Goal: Information Seeking & Learning: Learn about a topic

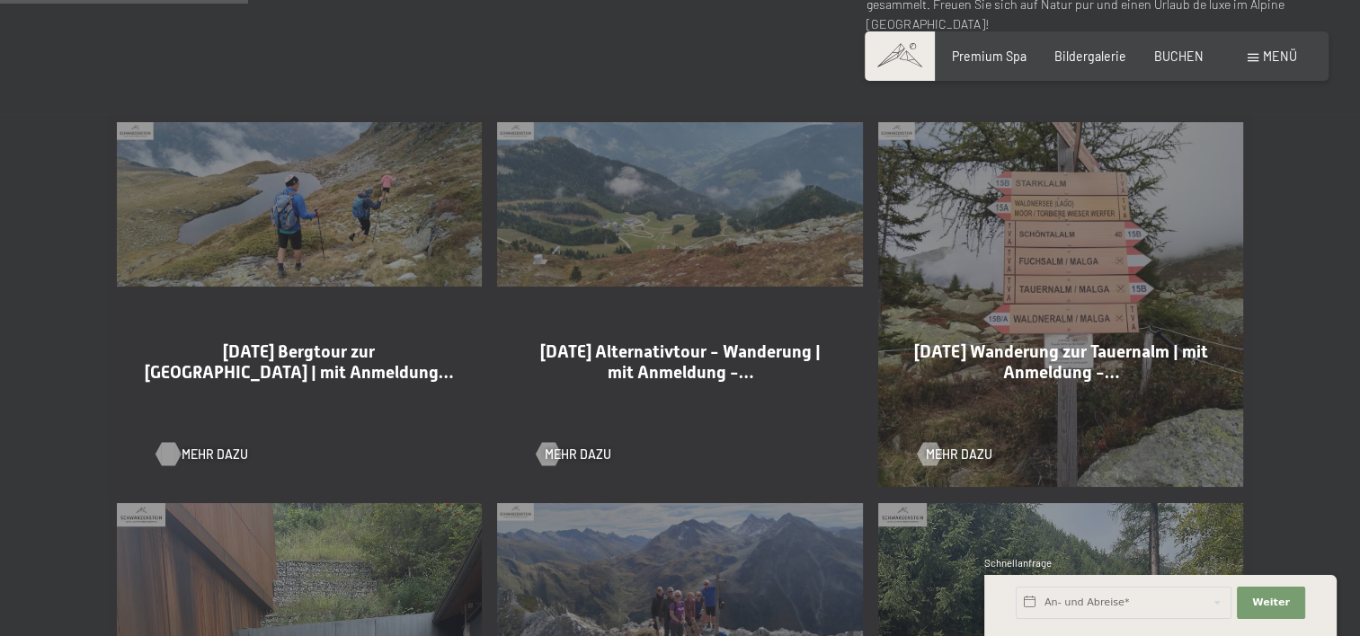
click at [197, 455] on span "Mehr dazu" at bounding box center [215, 455] width 67 height 18
click at [1268, 57] on span "Menü" at bounding box center [1280, 56] width 34 height 15
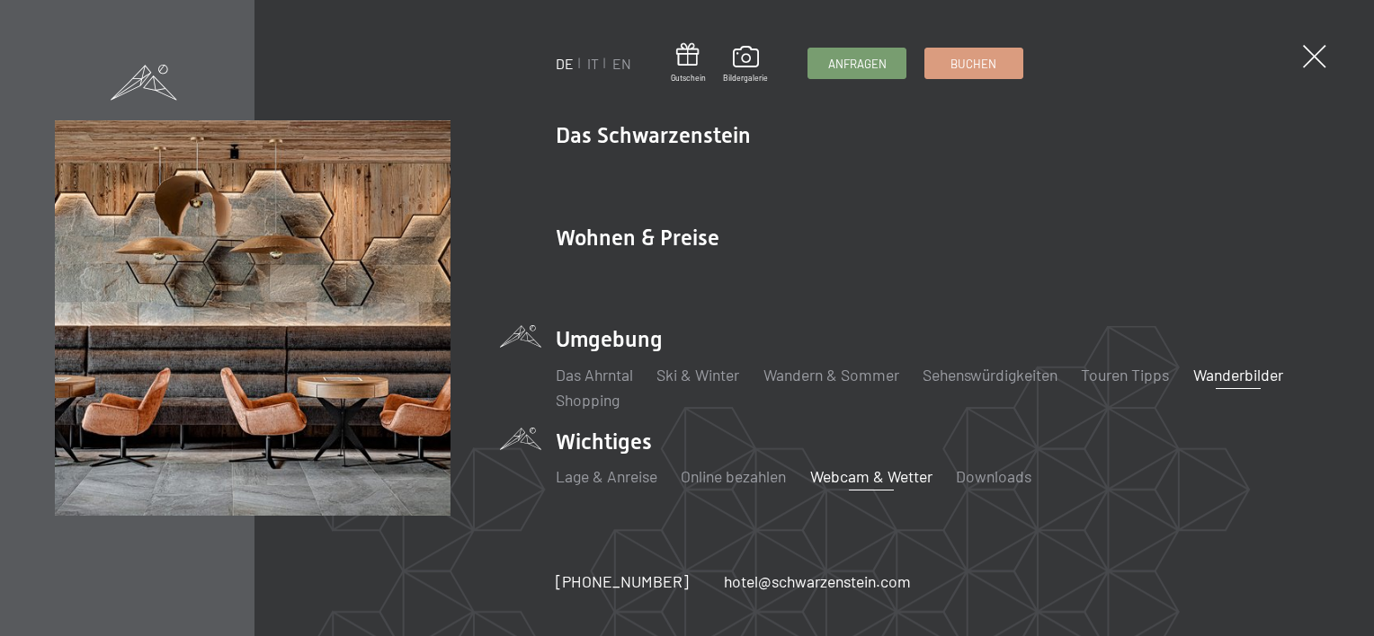
click at [857, 478] on link "Webcam & Wetter" at bounding box center [871, 477] width 122 height 20
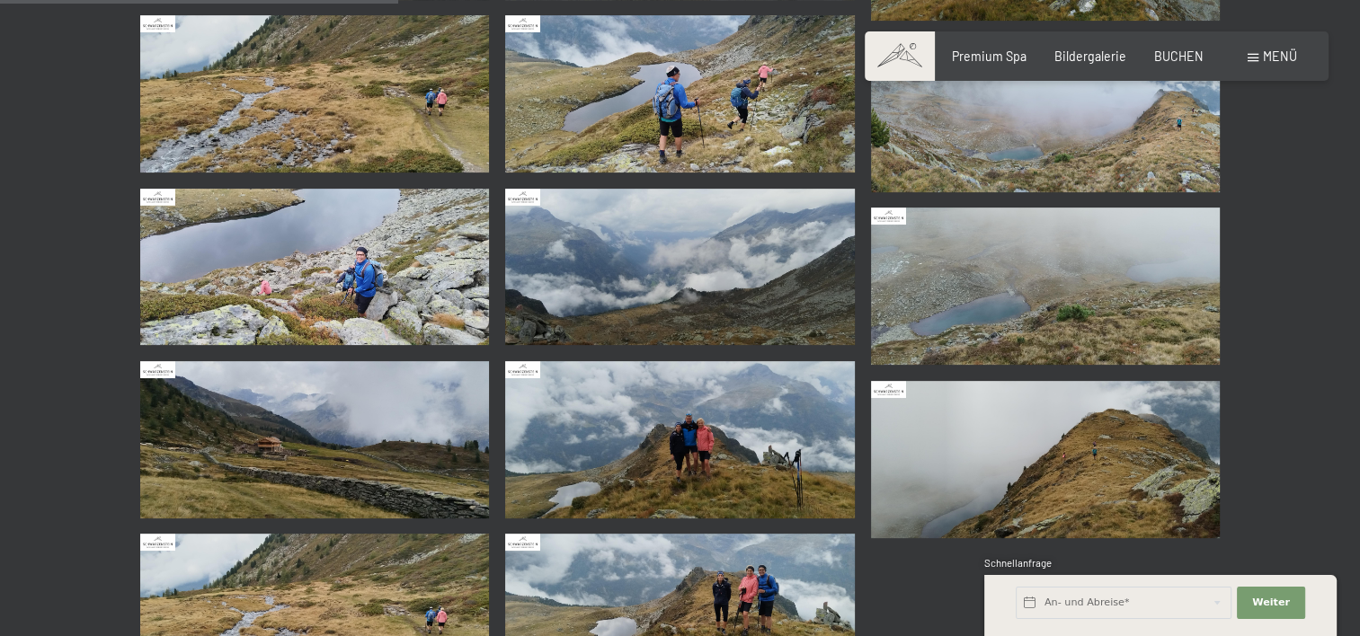
scroll to position [539, 0]
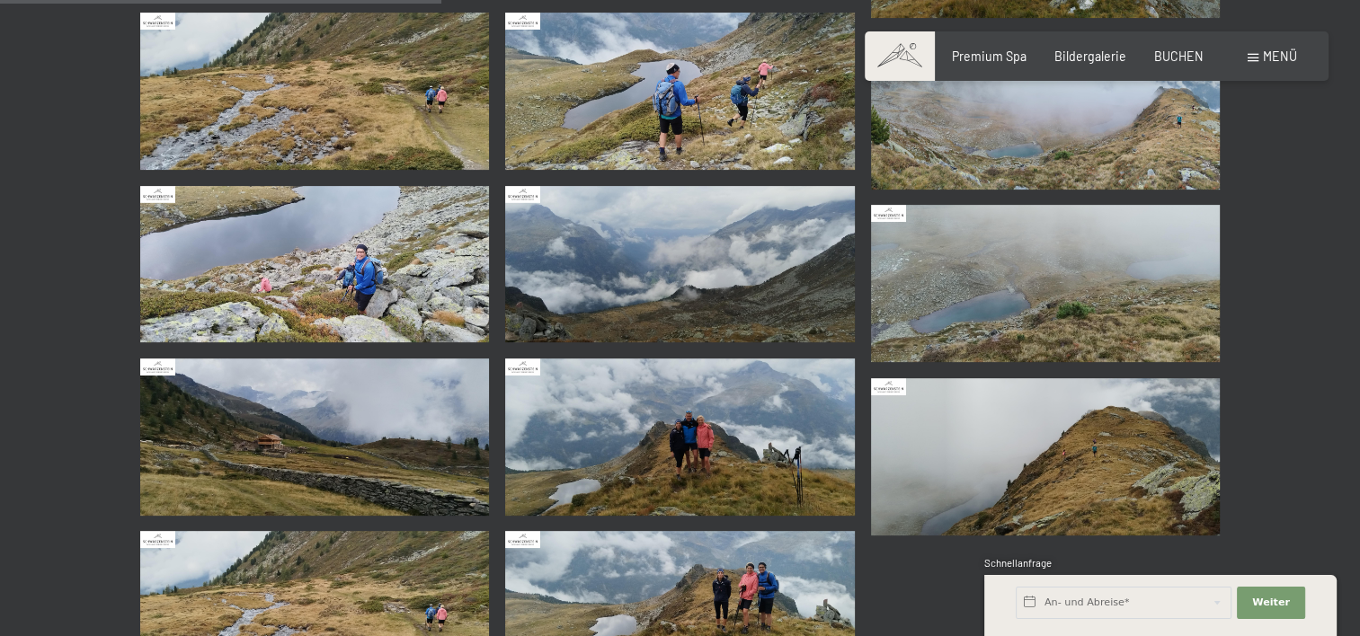
click at [686, 428] on img at bounding box center [680, 437] width 350 height 157
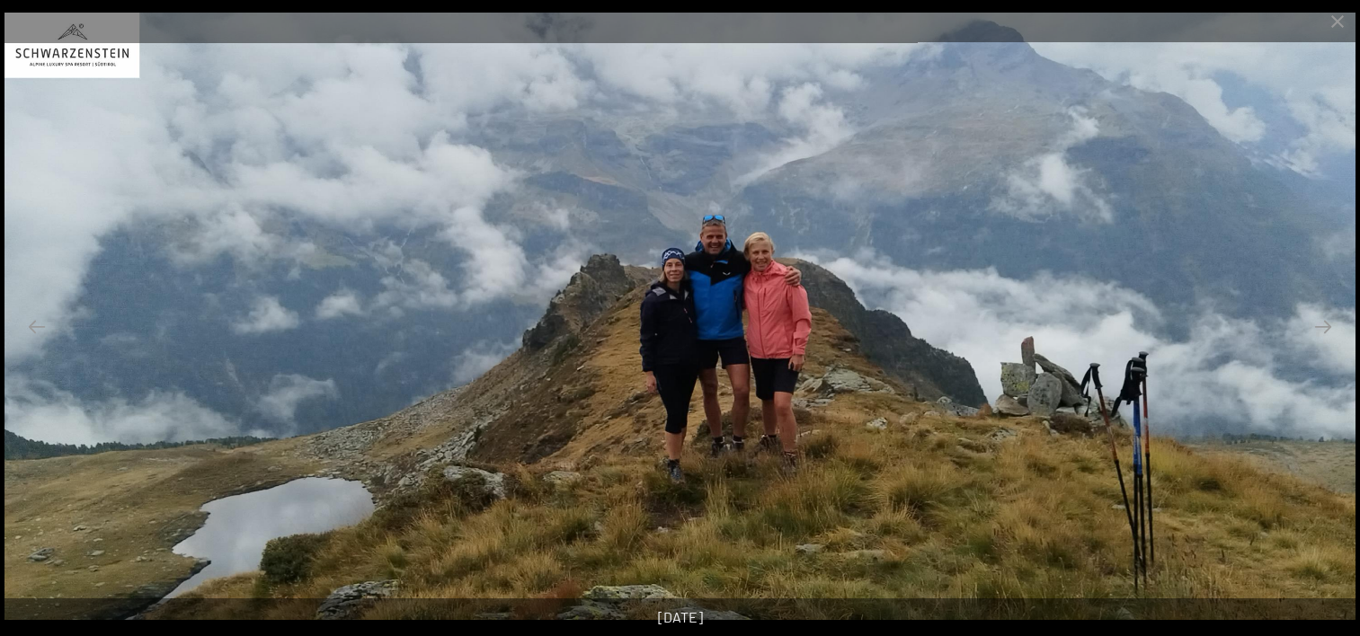
scroll to position [1079, 0]
click at [50, 327] on button "Previous slide" at bounding box center [37, 326] width 38 height 35
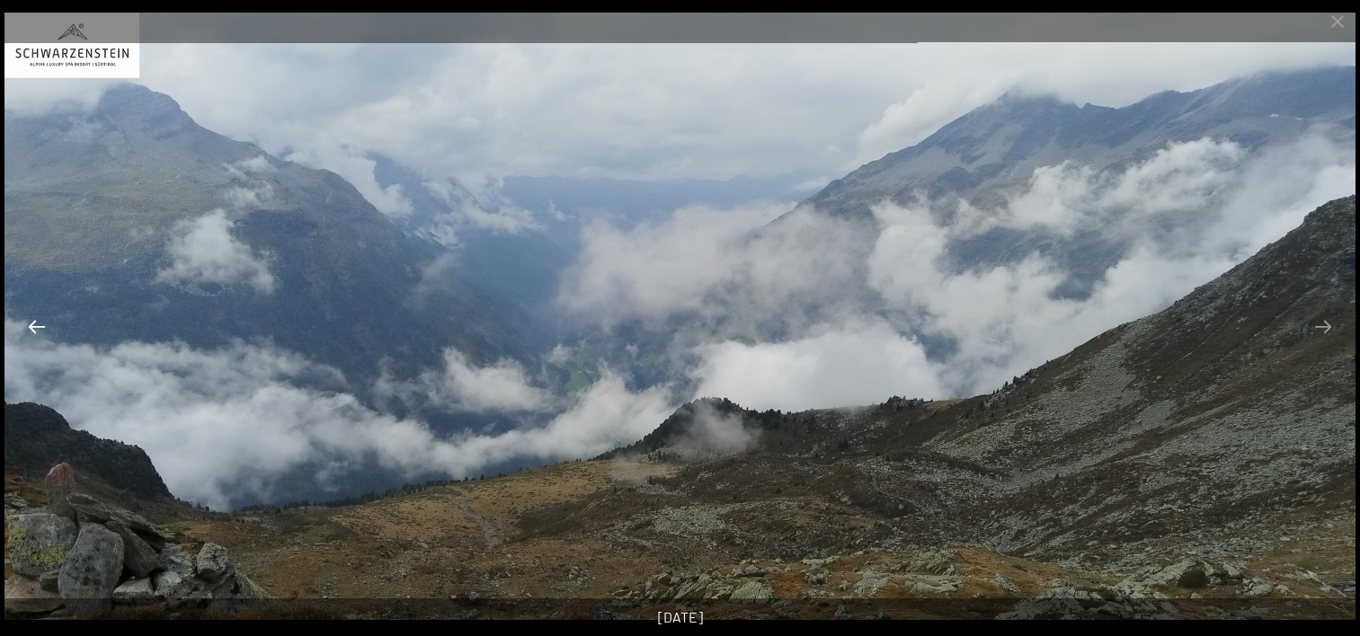
click at [49, 327] on button "Previous slide" at bounding box center [37, 326] width 38 height 35
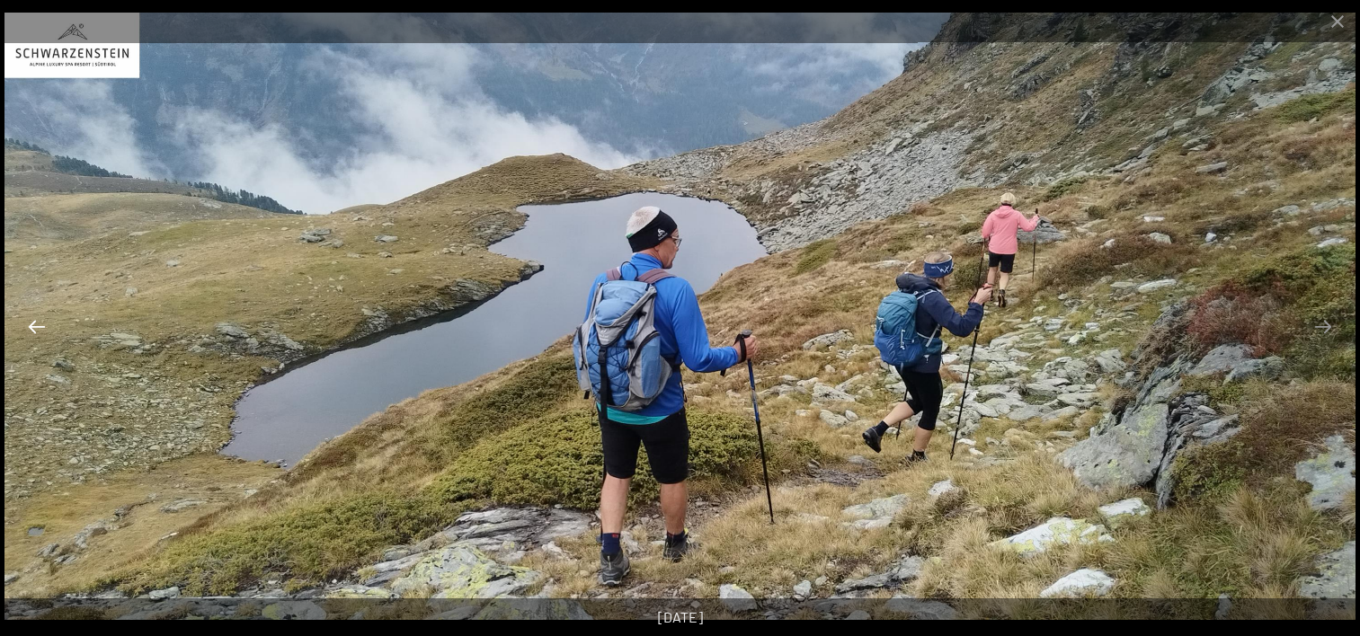
click at [49, 327] on button "Previous slide" at bounding box center [37, 326] width 38 height 35
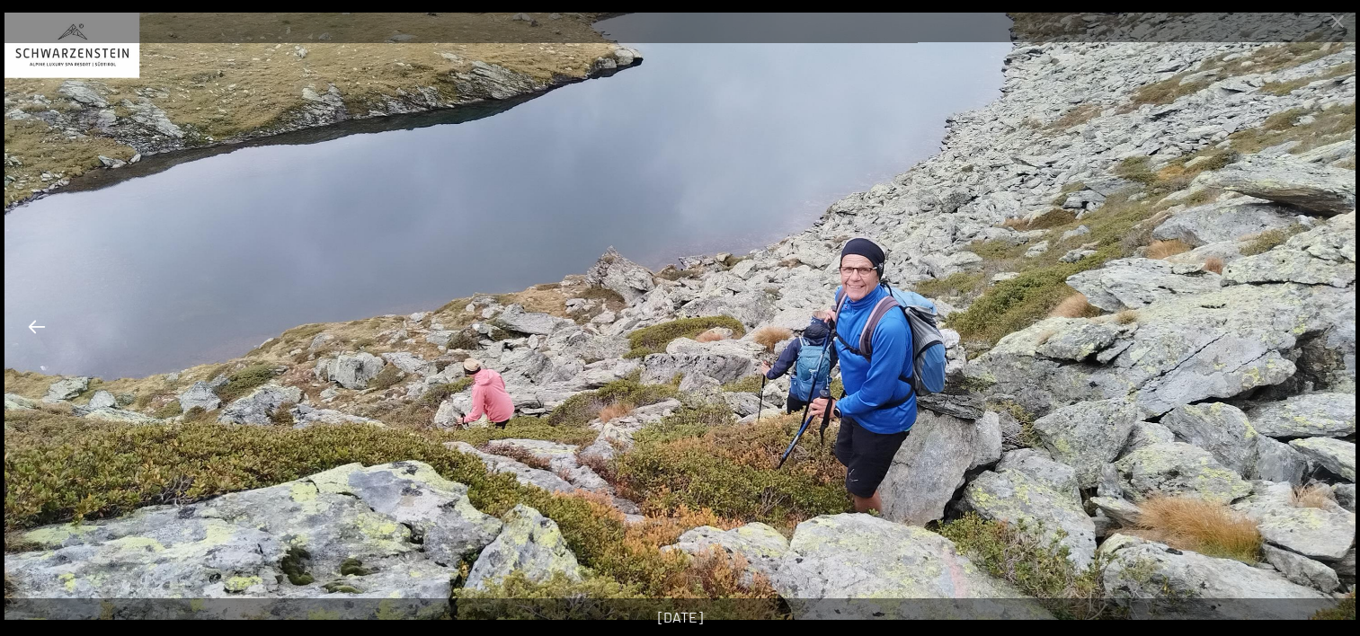
click at [49, 327] on button "Previous slide" at bounding box center [37, 326] width 38 height 35
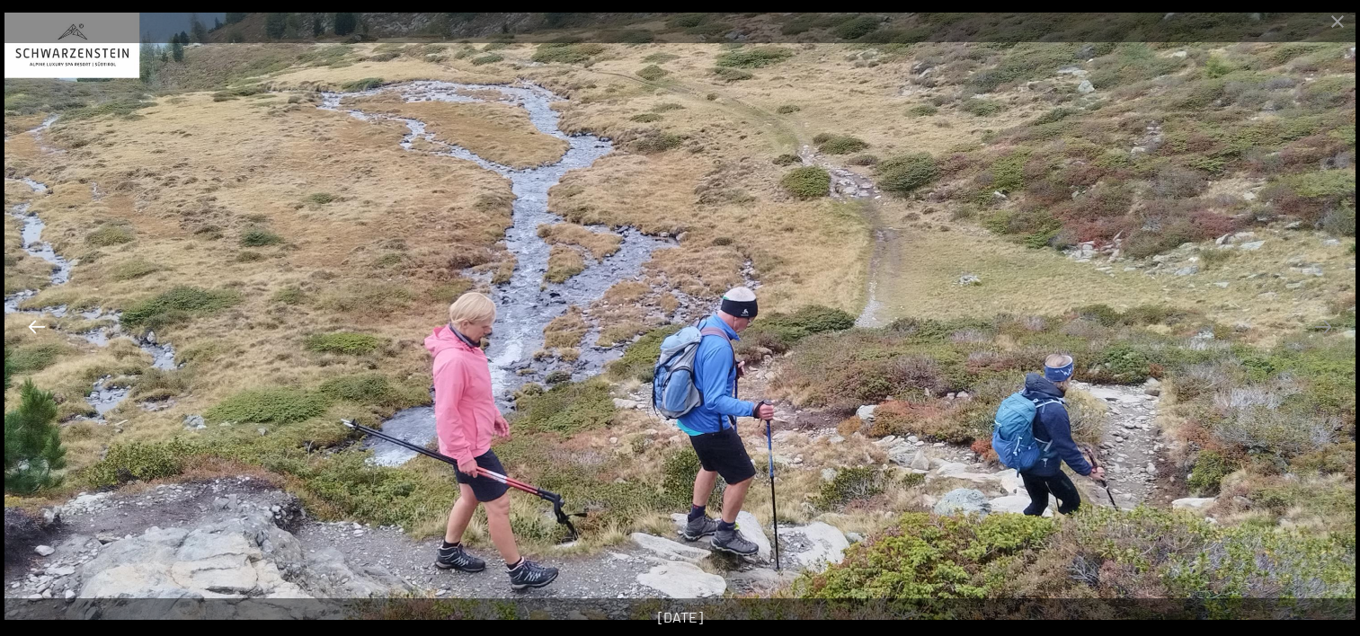
click at [49, 327] on button "Previous slide" at bounding box center [37, 326] width 38 height 35
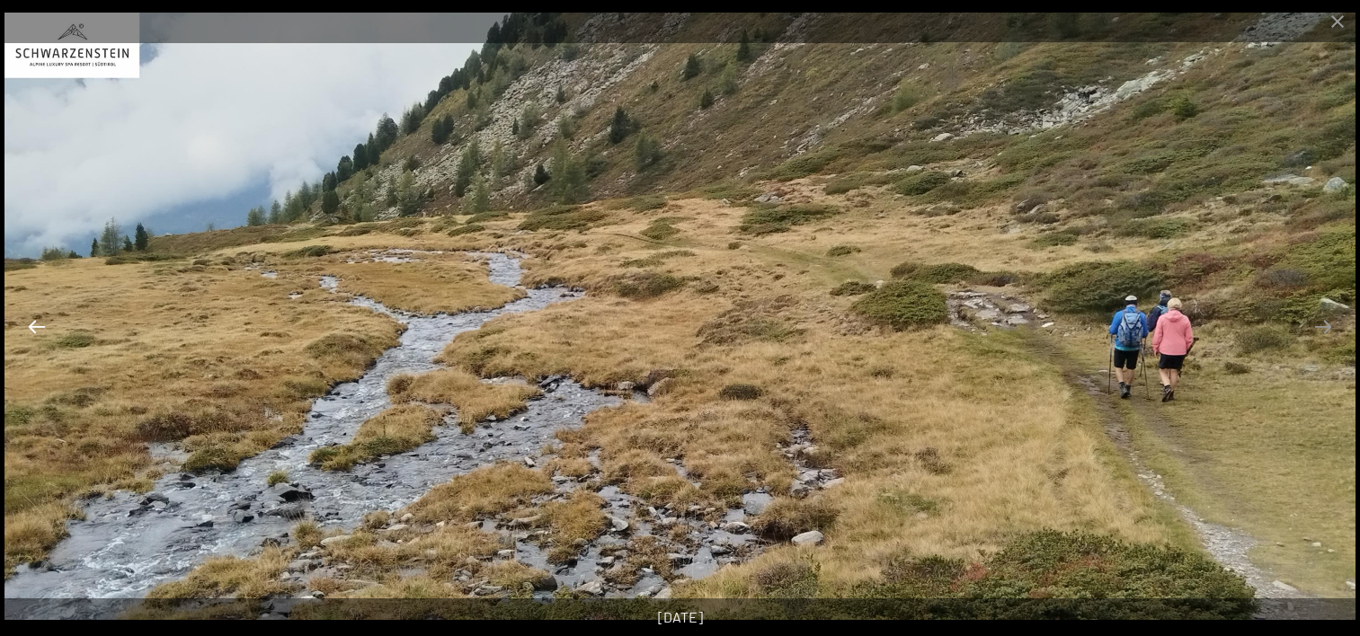
click at [49, 327] on button "Previous slide" at bounding box center [37, 326] width 38 height 35
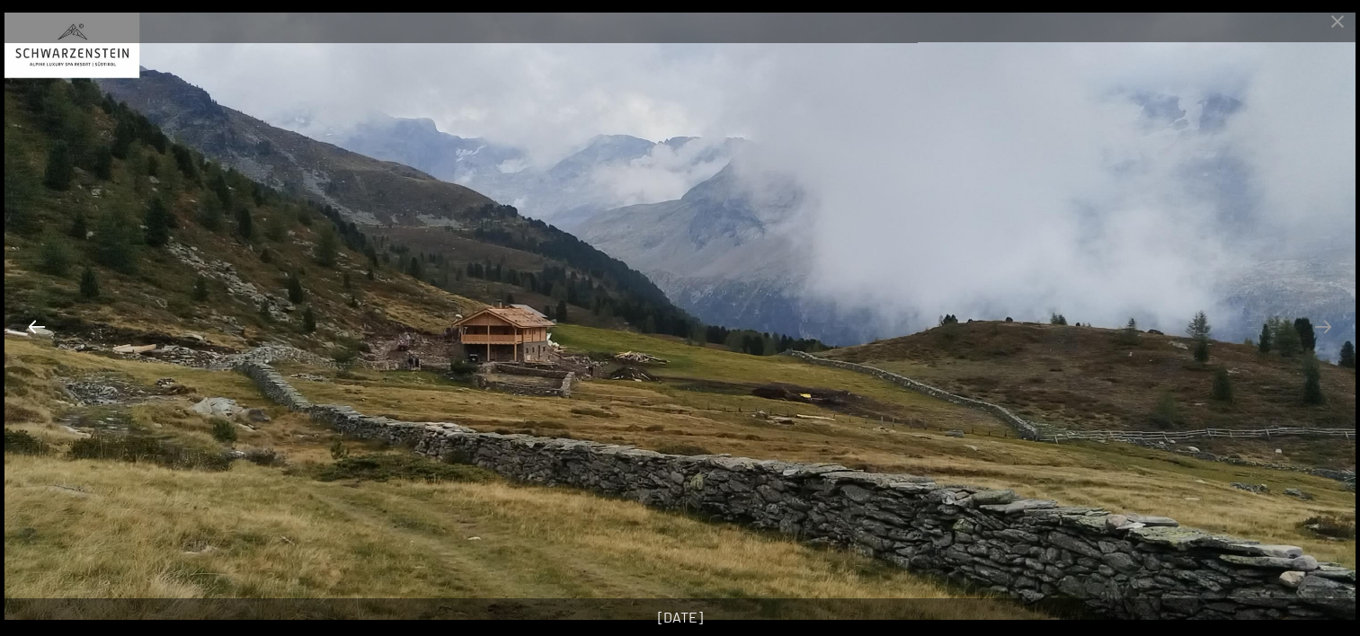
click at [49, 327] on button "Previous slide" at bounding box center [37, 326] width 38 height 35
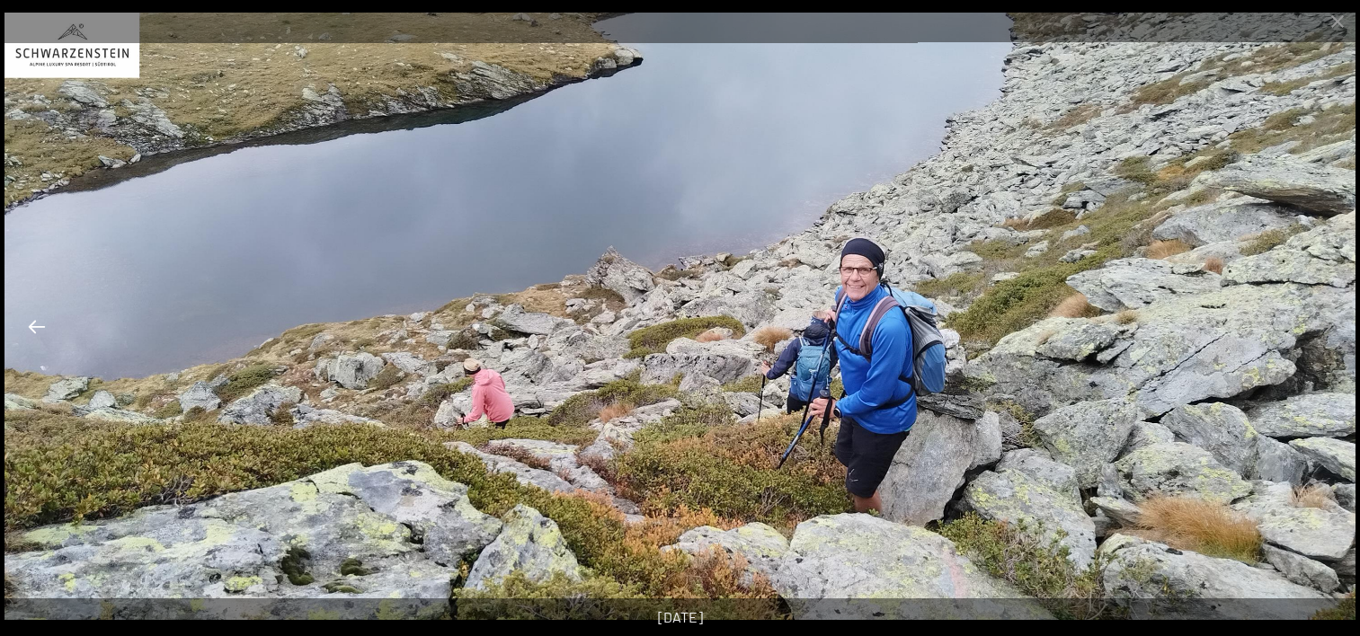
click at [49, 327] on button "Previous slide" at bounding box center [37, 326] width 38 height 35
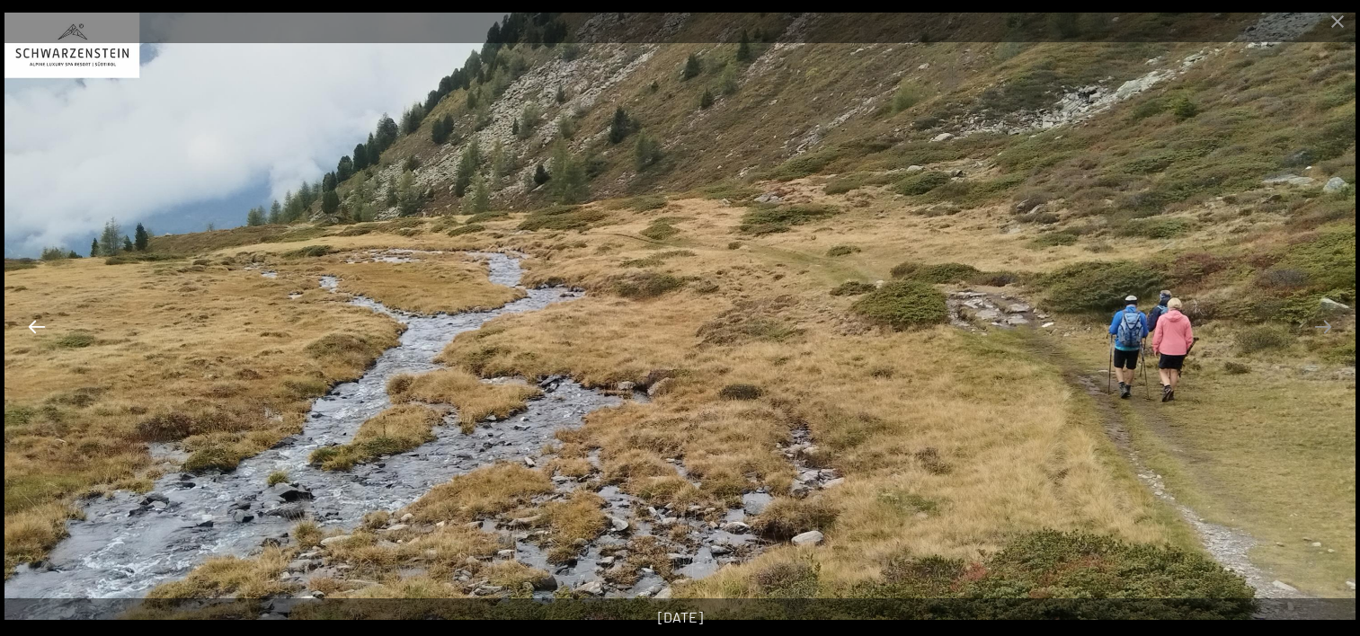
click at [49, 327] on button "Previous slide" at bounding box center [37, 326] width 38 height 35
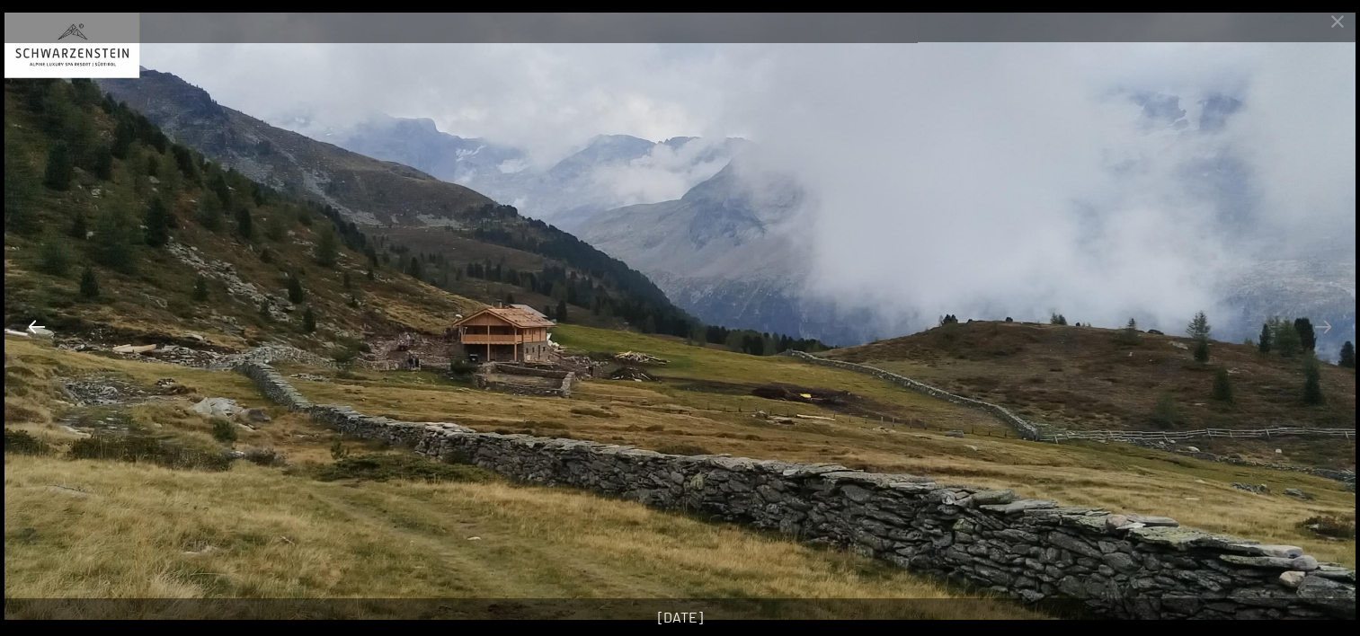
click at [49, 327] on button "Previous slide" at bounding box center [37, 326] width 38 height 35
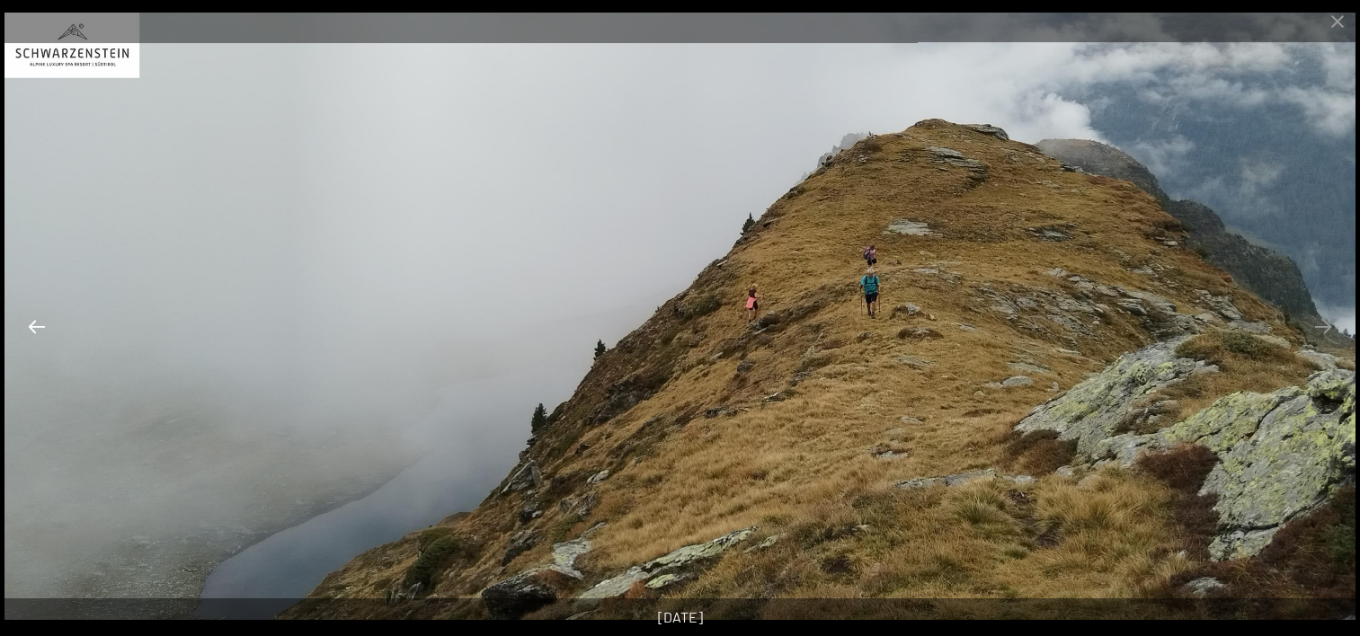
click at [49, 327] on button "Previous slide" at bounding box center [37, 326] width 38 height 35
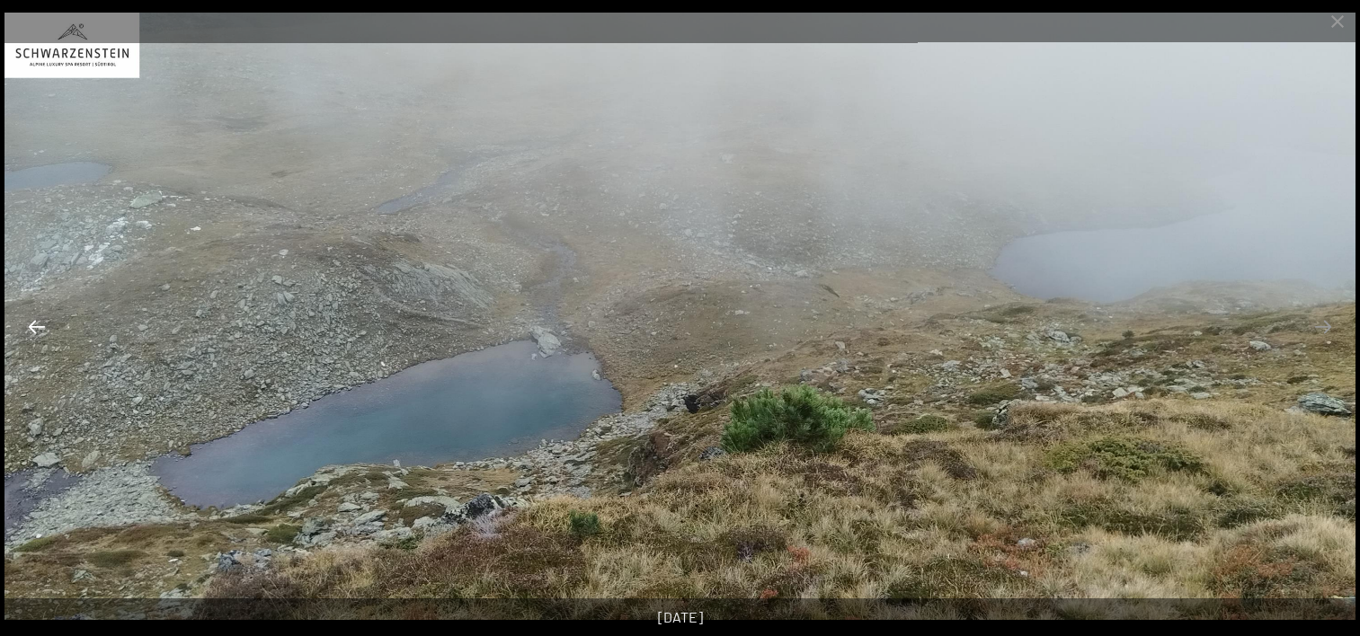
click at [49, 327] on button "Previous slide" at bounding box center [37, 326] width 38 height 35
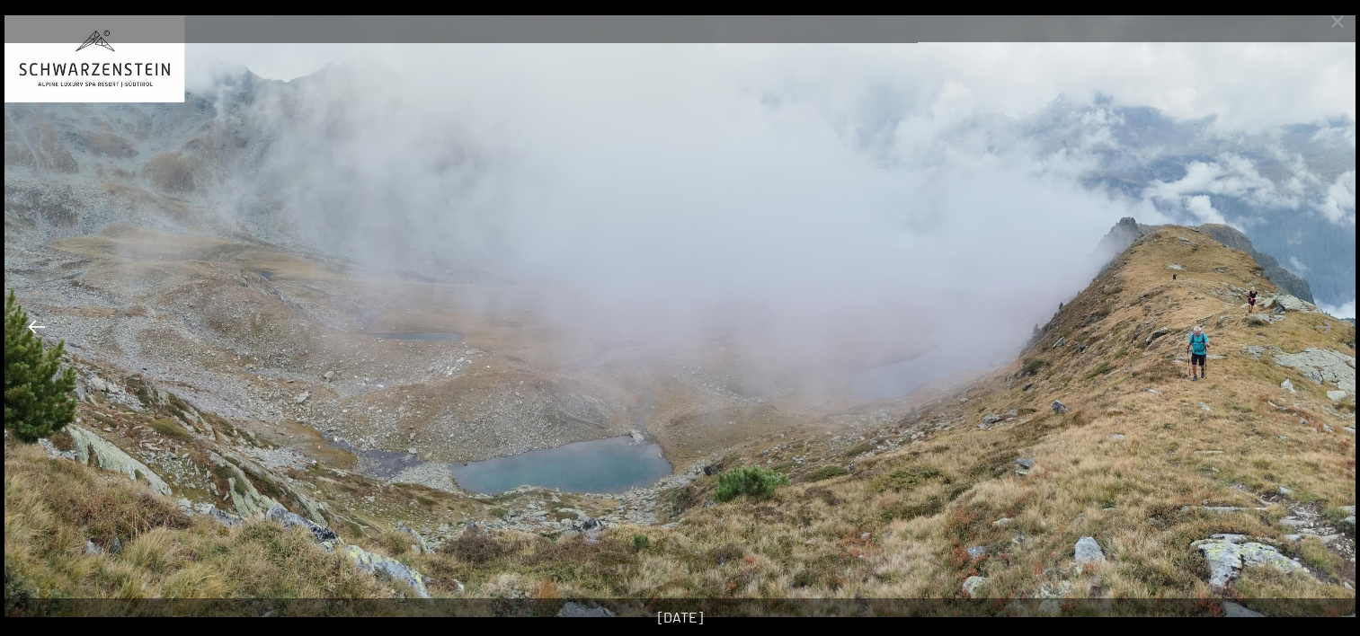
click at [49, 327] on button "Previous slide" at bounding box center [37, 326] width 38 height 35
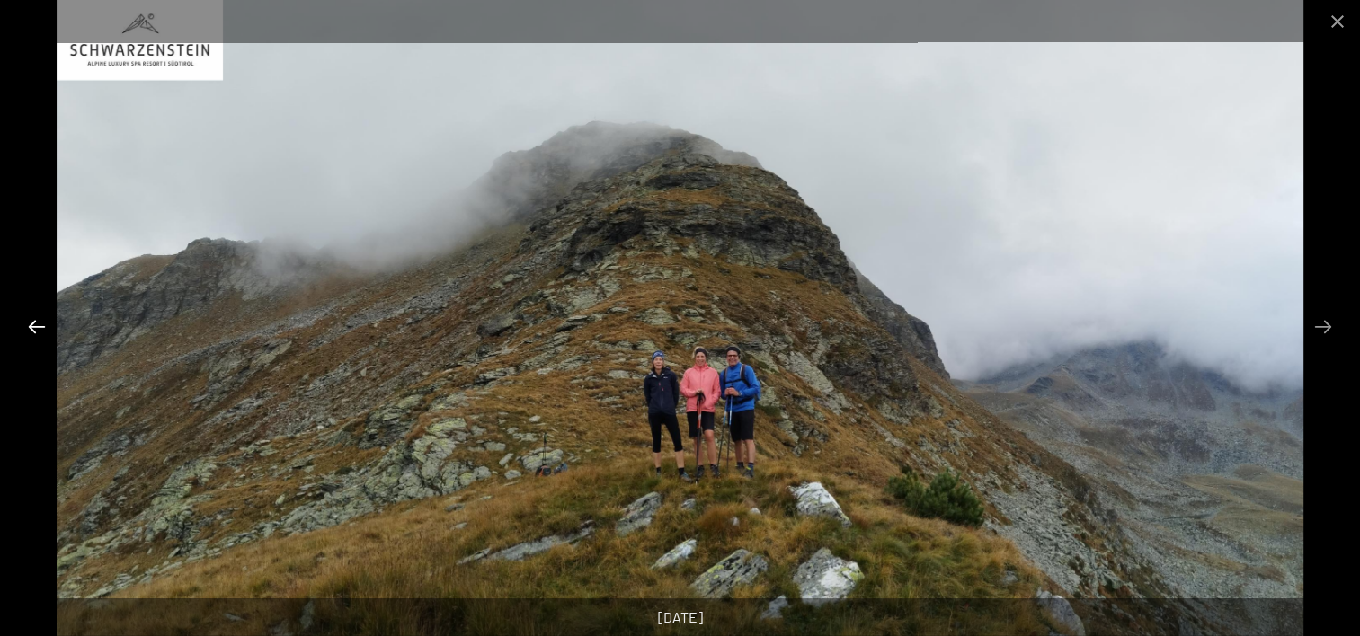
click at [49, 327] on button "Previous slide" at bounding box center [37, 326] width 38 height 35
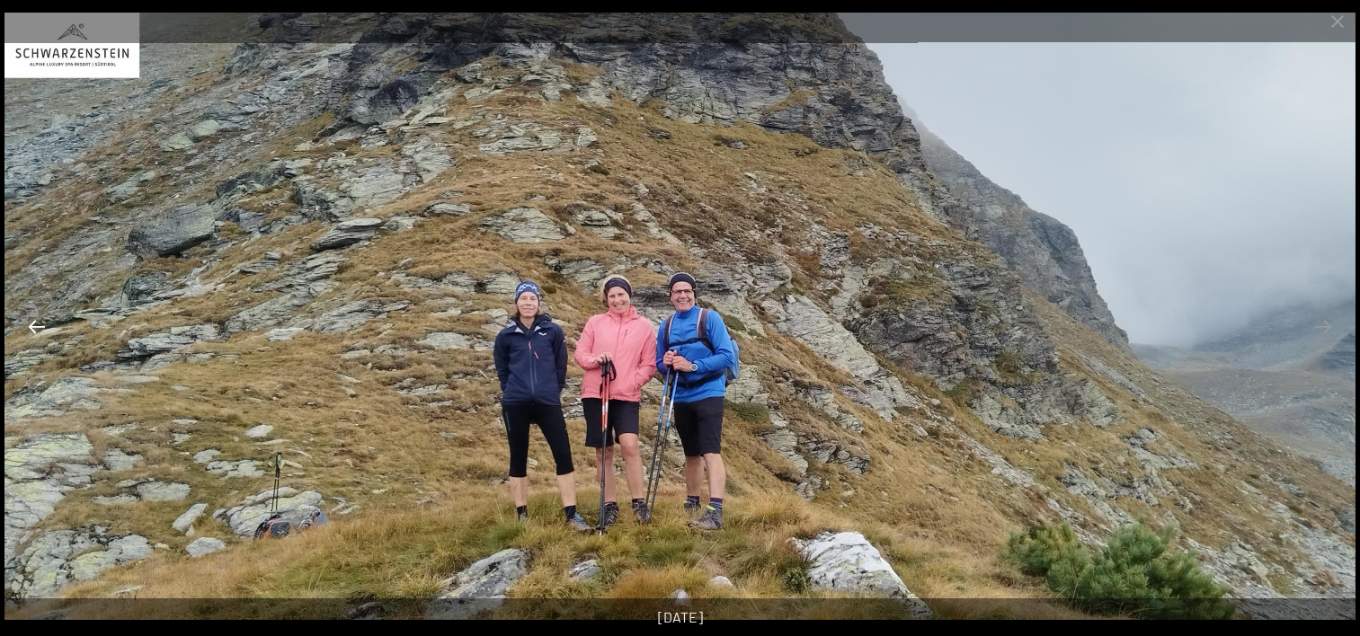
click at [49, 327] on button "Previous slide" at bounding box center [37, 326] width 38 height 35
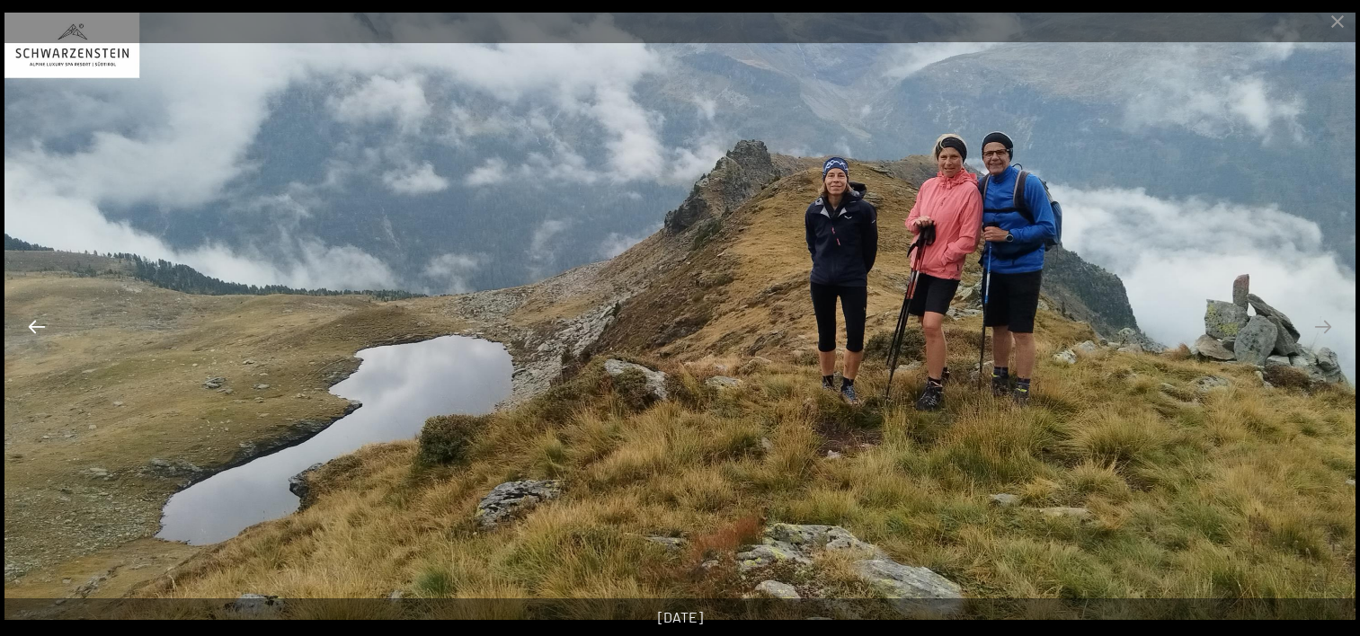
click at [49, 327] on button "Previous slide" at bounding box center [37, 326] width 38 height 35
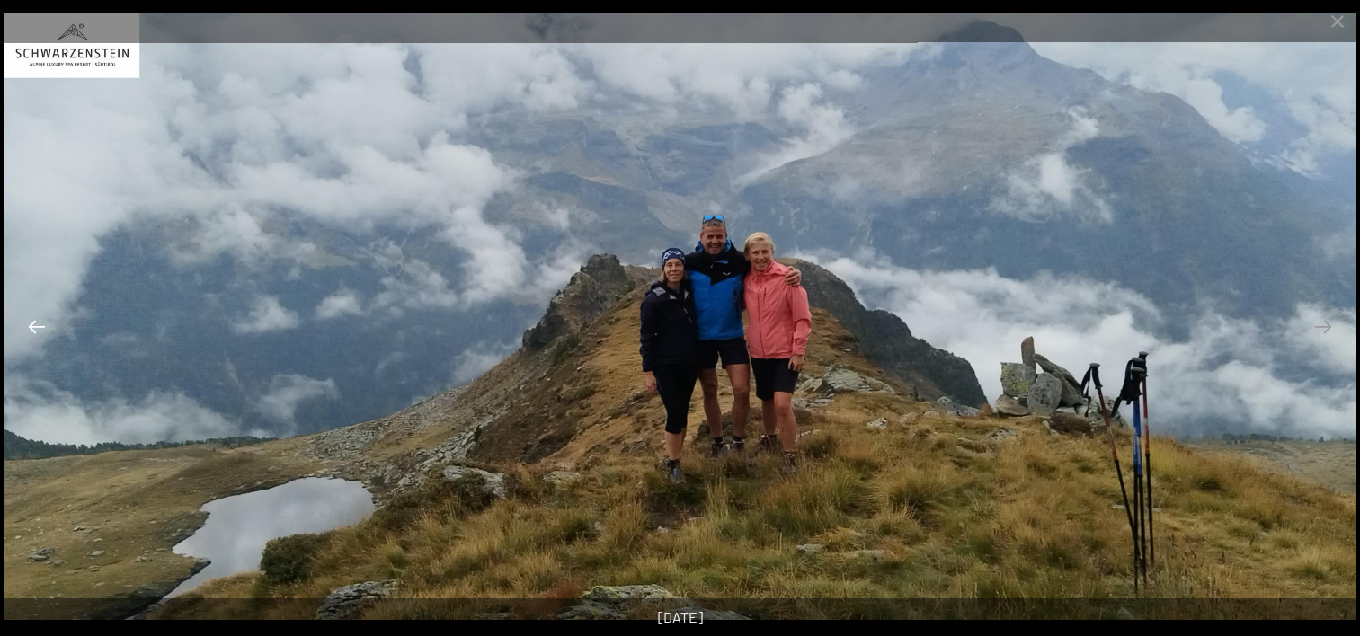
click at [49, 327] on button "Previous slide" at bounding box center [37, 326] width 38 height 35
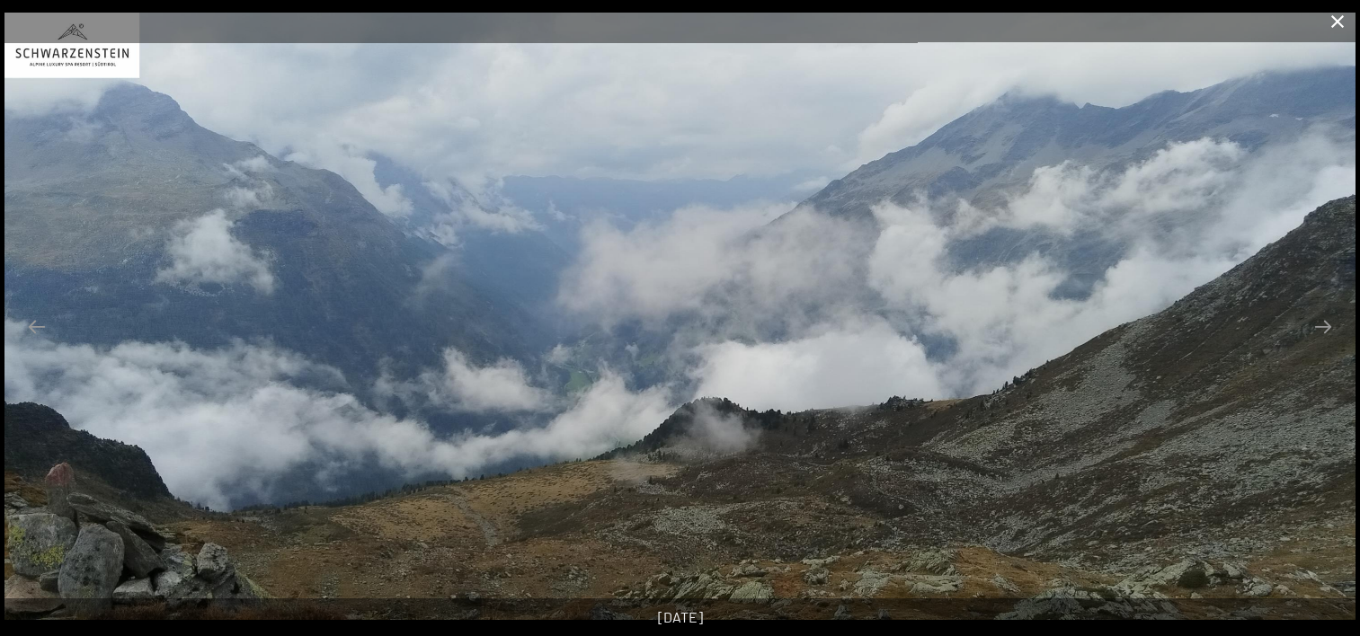
click at [1341, 20] on button "Close gallery" at bounding box center [1337, 21] width 45 height 42
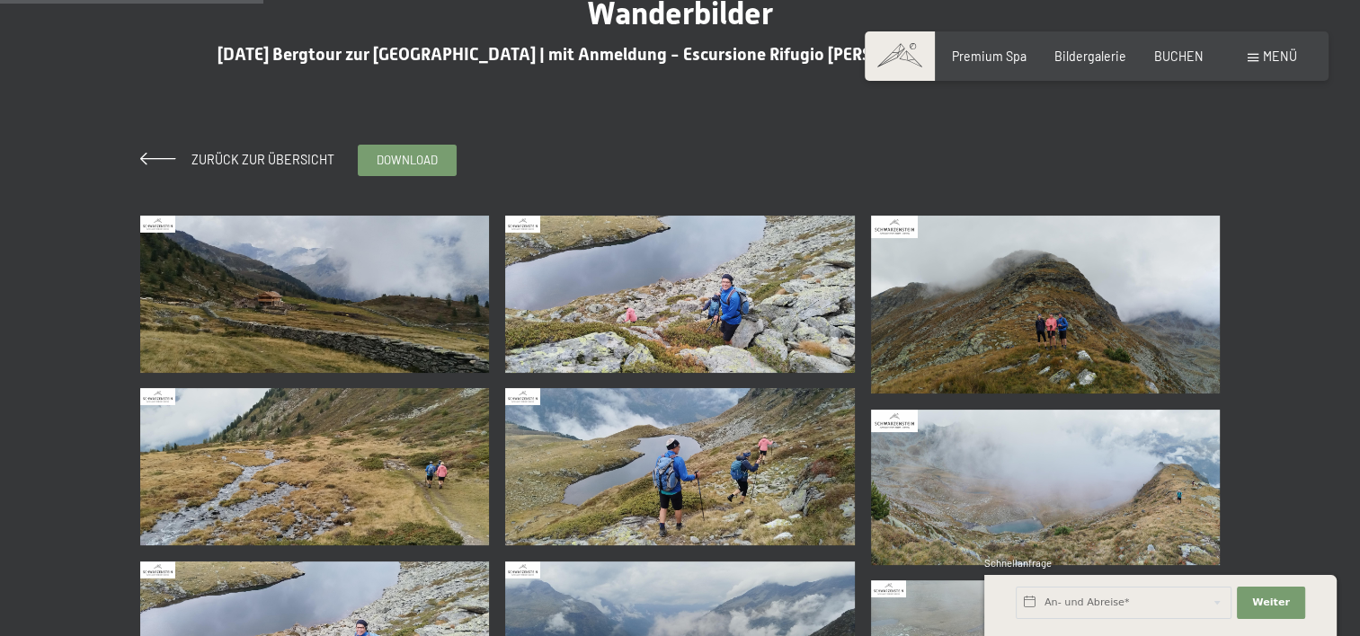
scroll to position [90, 0]
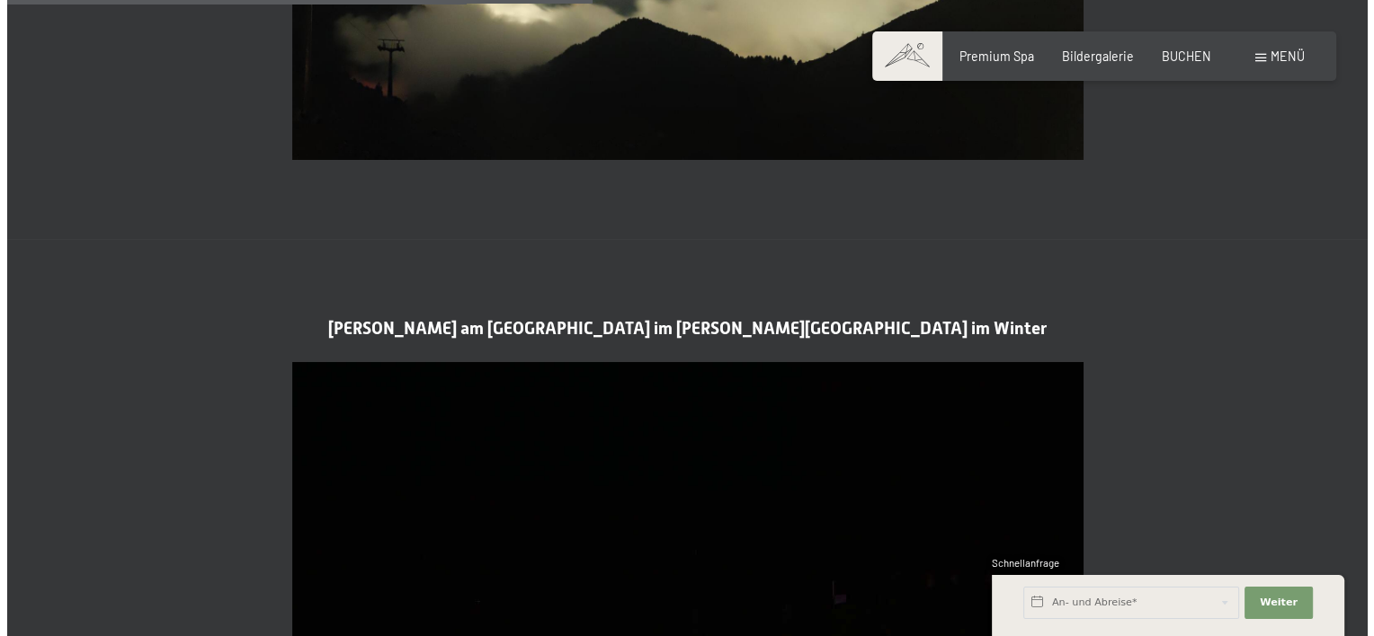
scroll to position [2427, 0]
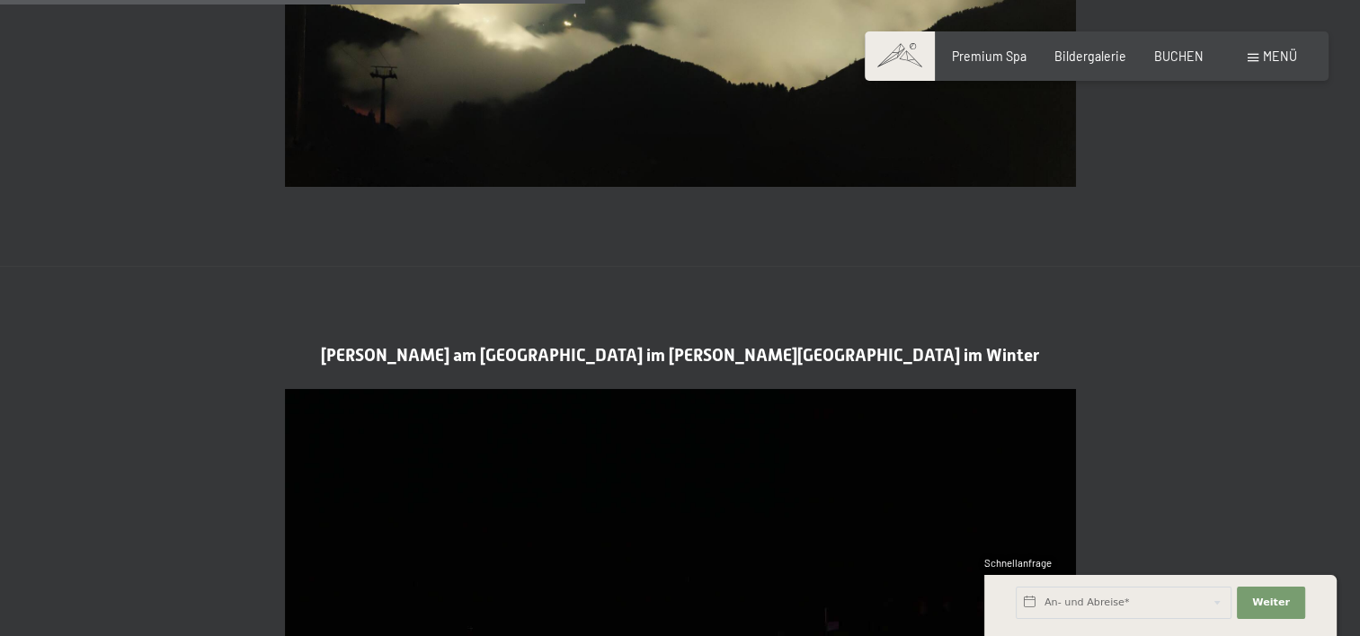
click at [1287, 62] on span "Menü" at bounding box center [1280, 56] width 34 height 15
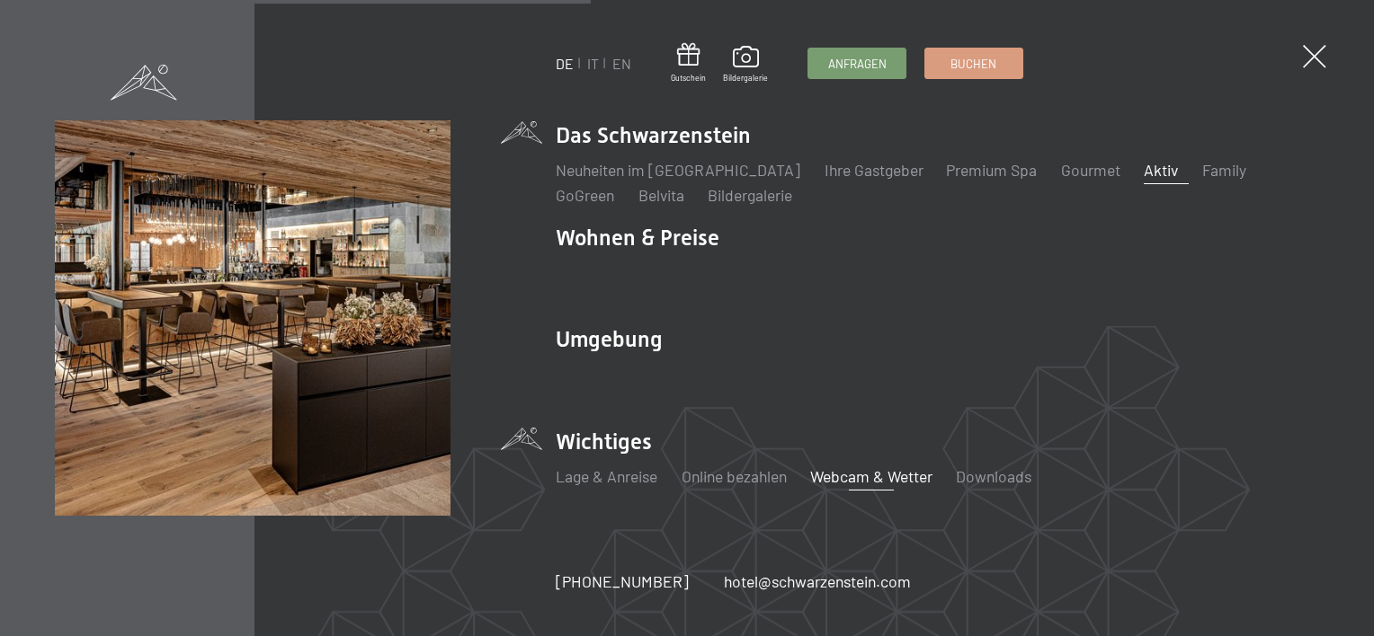
click at [1144, 174] on link "Aktiv" at bounding box center [1161, 170] width 34 height 20
click at [1144, 175] on link "Aktiv" at bounding box center [1161, 170] width 34 height 20
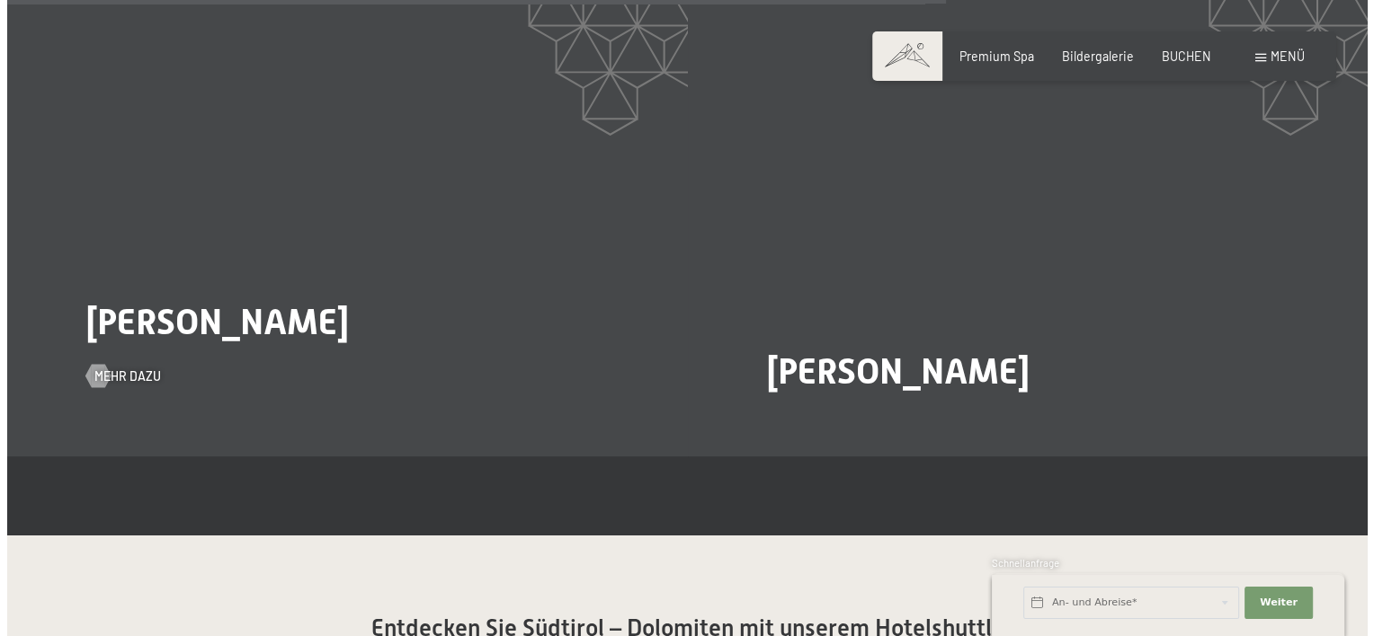
scroll to position [3057, 0]
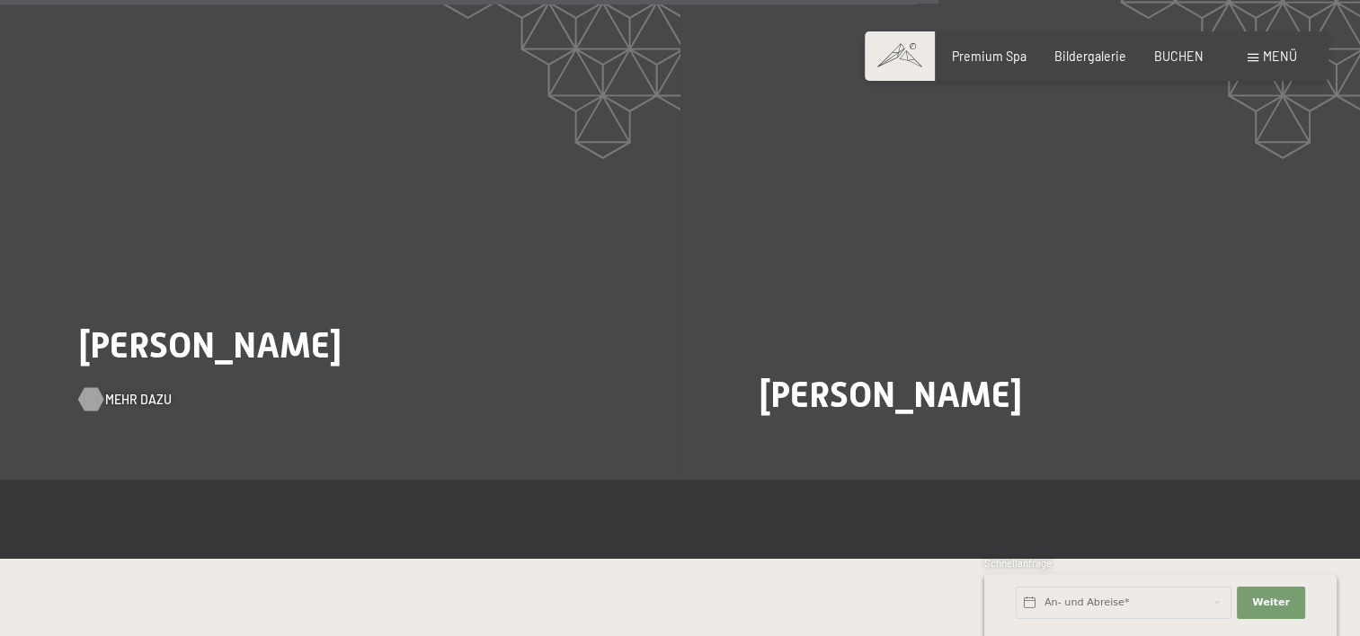
click at [116, 391] on span "Mehr dazu" at bounding box center [138, 400] width 67 height 18
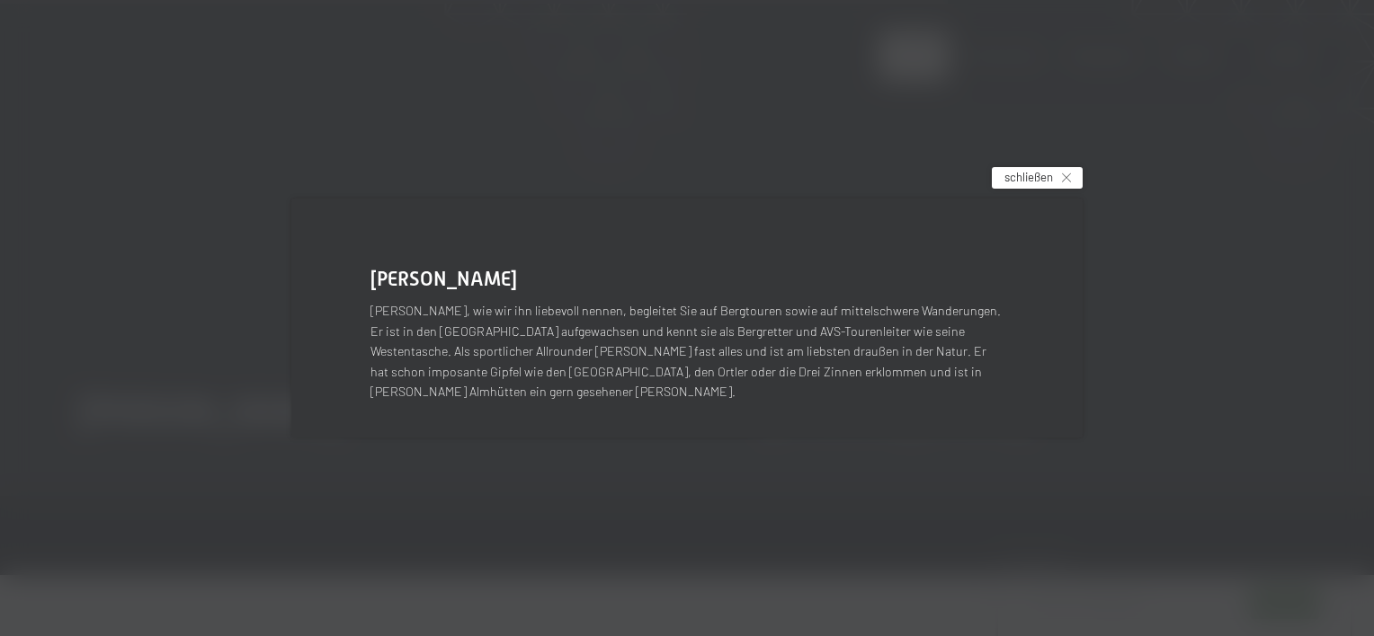
click at [1042, 182] on span "schließen" at bounding box center [1028, 177] width 49 height 16
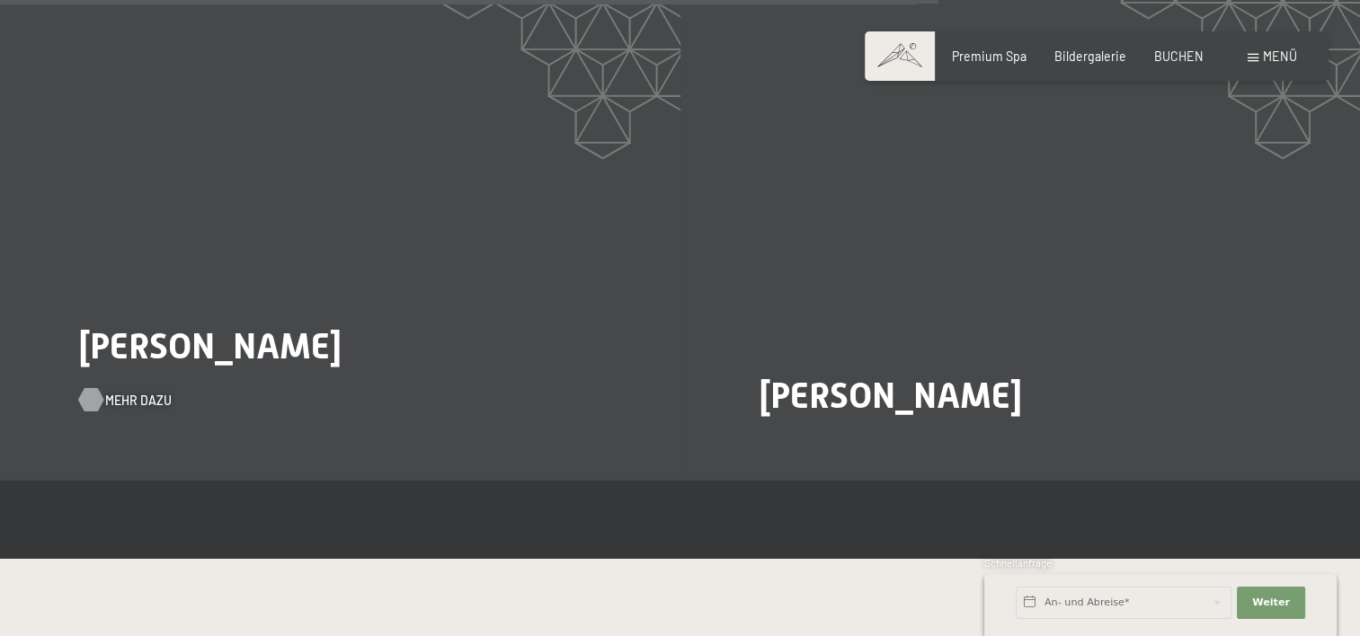
click at [112, 391] on span "Mehr dazu" at bounding box center [138, 400] width 67 height 18
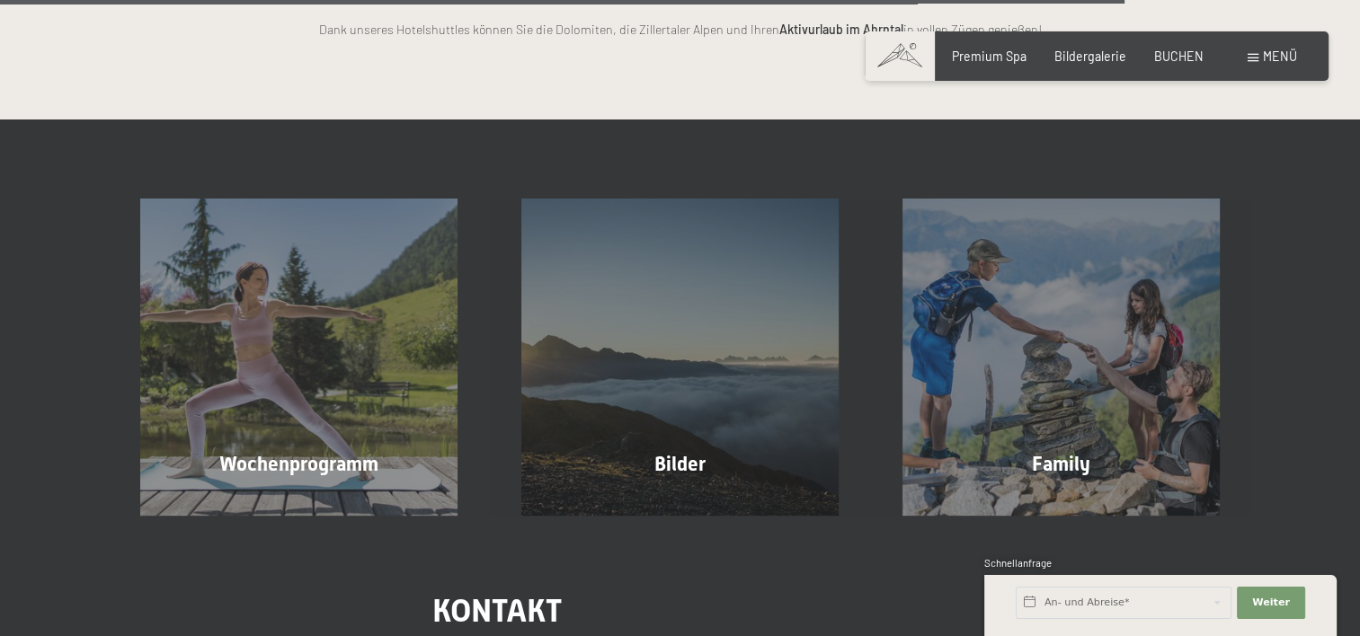
scroll to position [3956, 0]
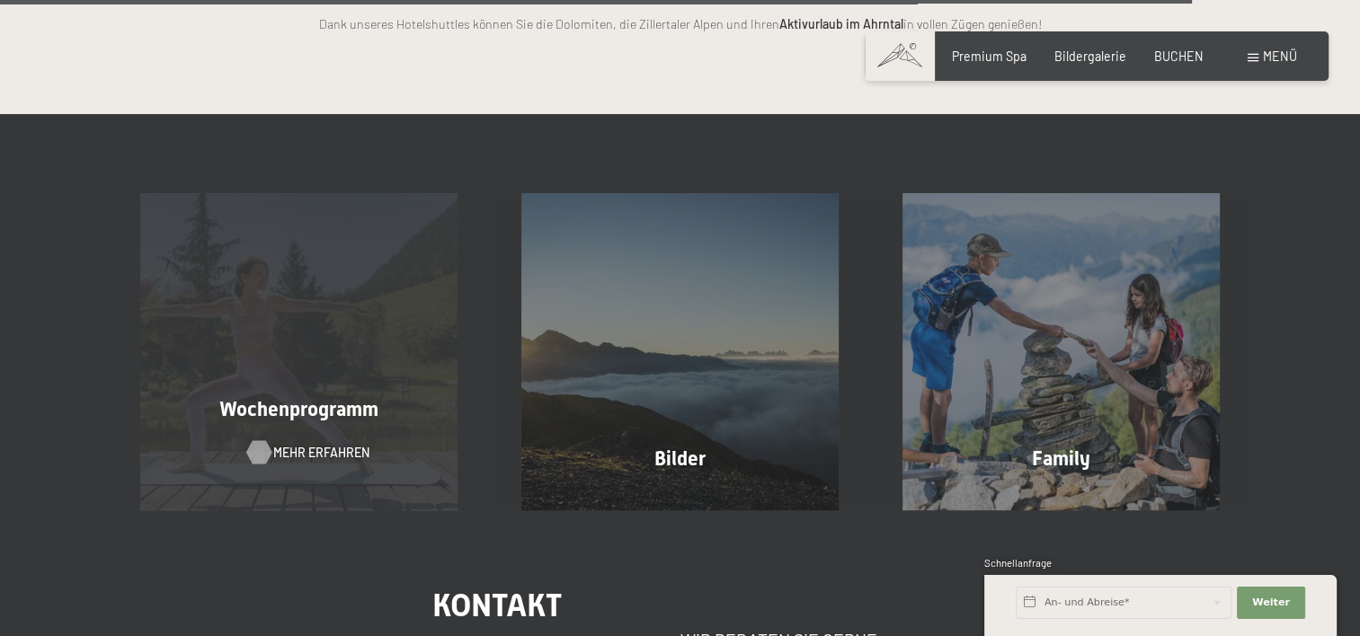
click at [284, 444] on span "Mehr erfahren" at bounding box center [321, 453] width 96 height 18
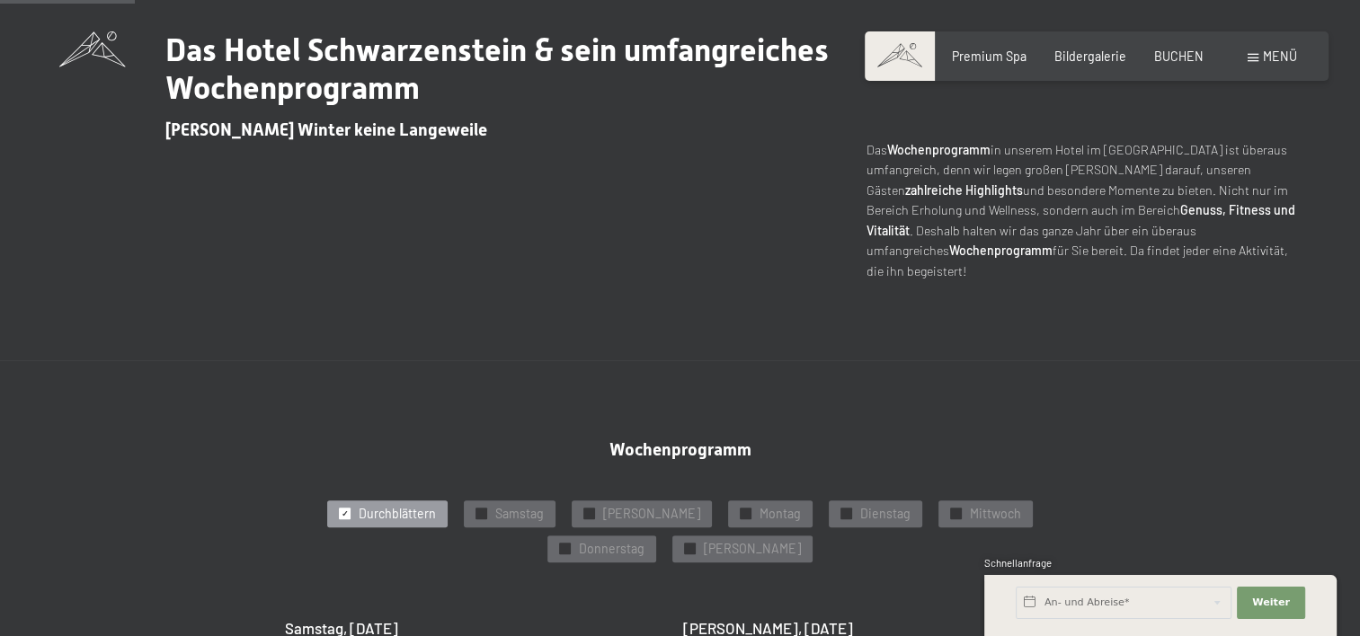
scroll to position [629, 0]
